Goal: Obtain resource: Download file/media

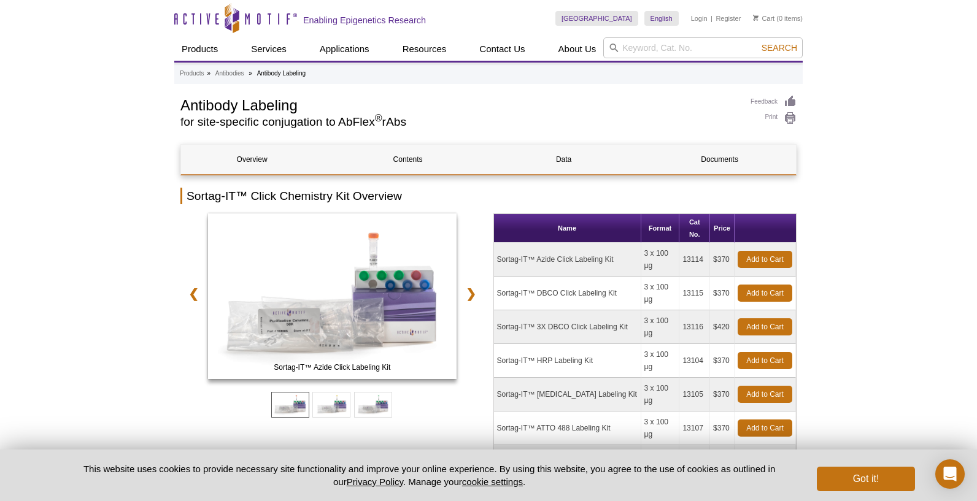
click at [551, 115] on div "Antibody Labeling for site-specific conjugation to AbFlex ® rAbs" at bounding box center [459, 114] width 558 height 39
click at [240, 14] on icon "Active Motif Logo" at bounding box center [235, 18] width 123 height 30
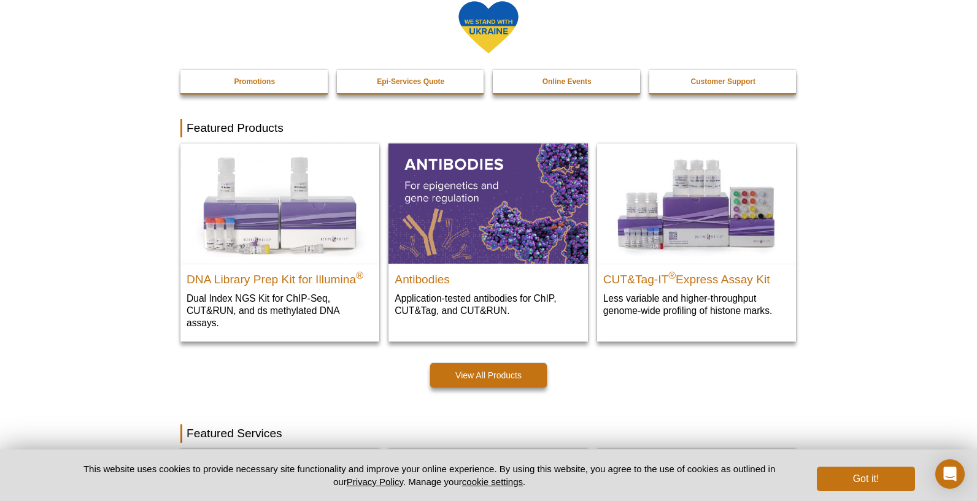
scroll to position [241, 0]
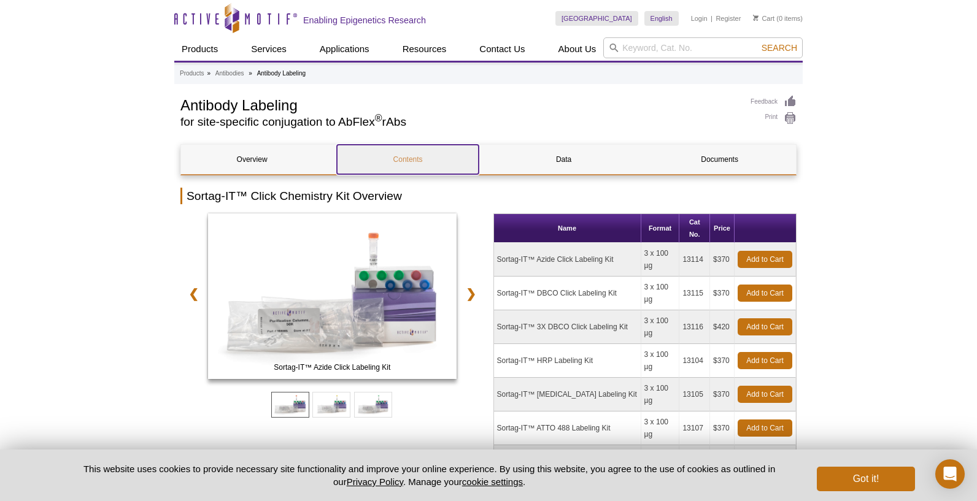
click at [414, 153] on link "Contents" at bounding box center [408, 159] width 142 height 29
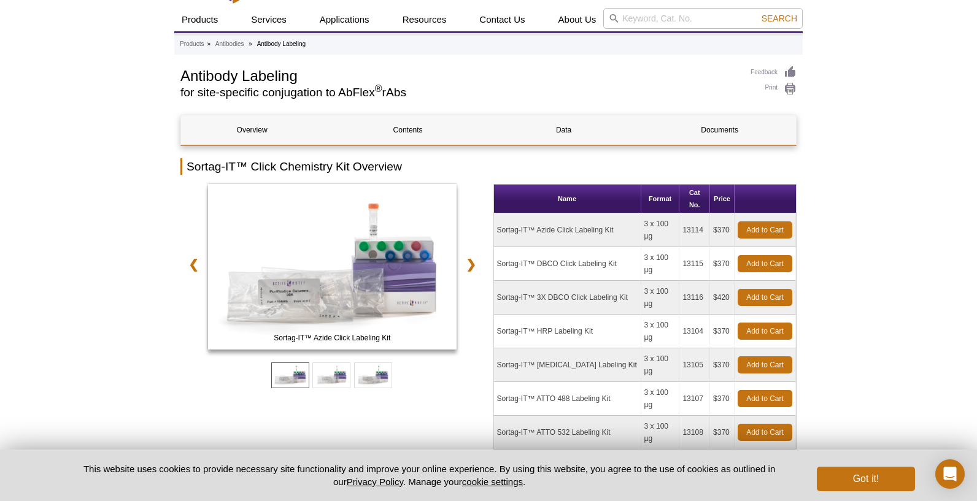
scroll to position [25, 0]
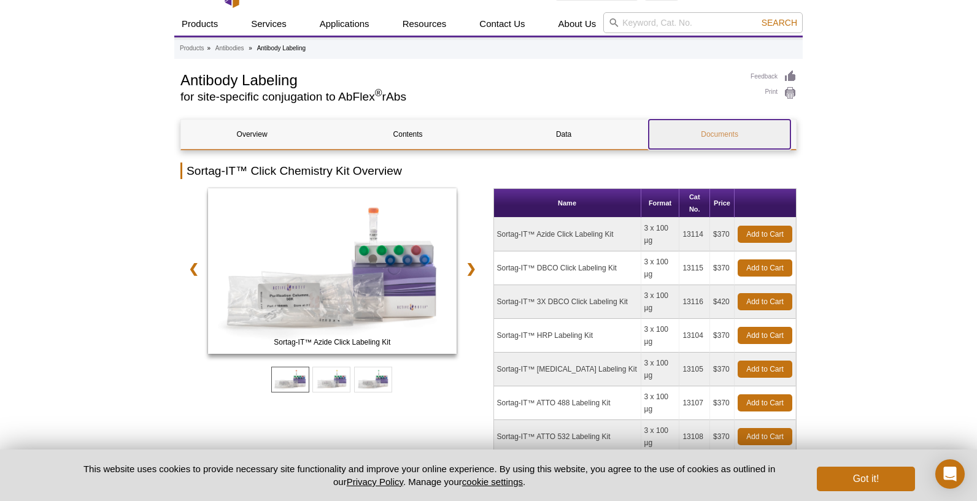
click at [703, 134] on link "Documents" at bounding box center [720, 134] width 142 height 29
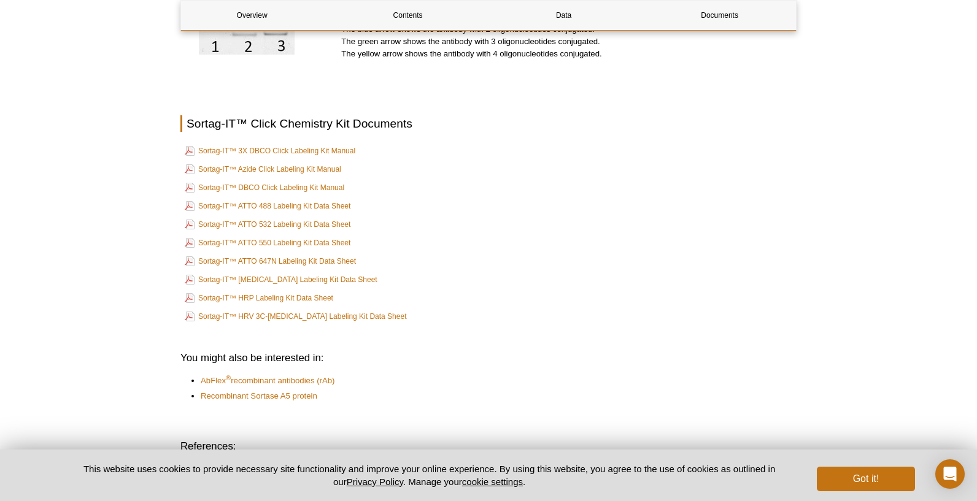
scroll to position [2386, 0]
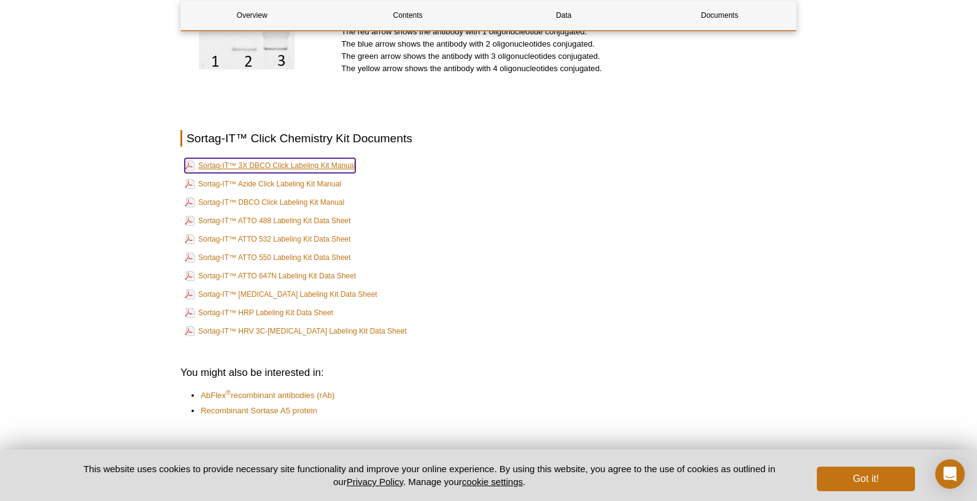
click at [337, 158] on link "Sortag-IT™ 3X DBCO Click Labeling Kit Manual" at bounding box center [270, 165] width 171 height 15
